Goal: Navigation & Orientation: Go to known website

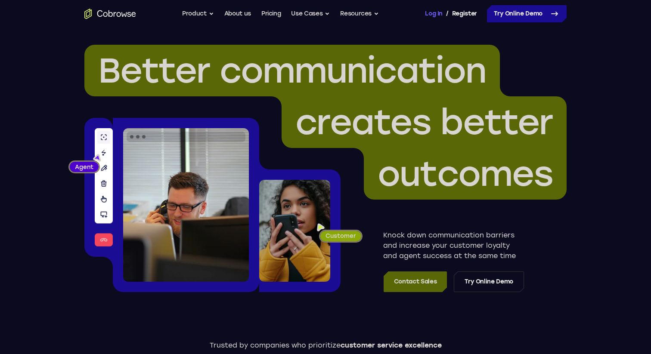
click at [432, 13] on link "Log In" at bounding box center [433, 13] width 17 height 17
click at [435, 12] on link "Log In" at bounding box center [433, 13] width 17 height 17
